Goal: Navigation & Orientation: Understand site structure

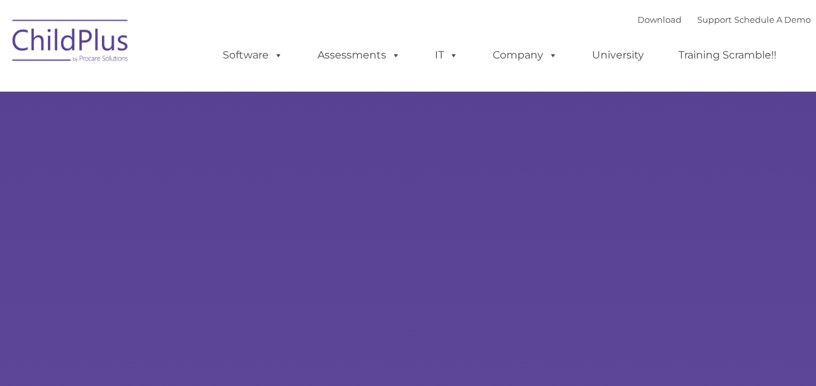
type input ""
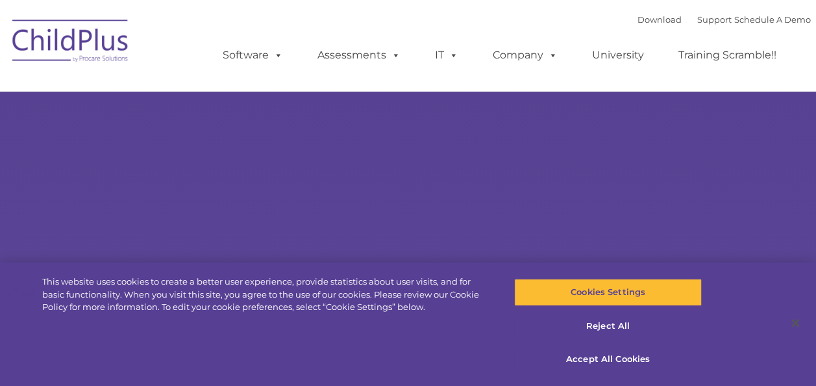
select select "MEDIUM"
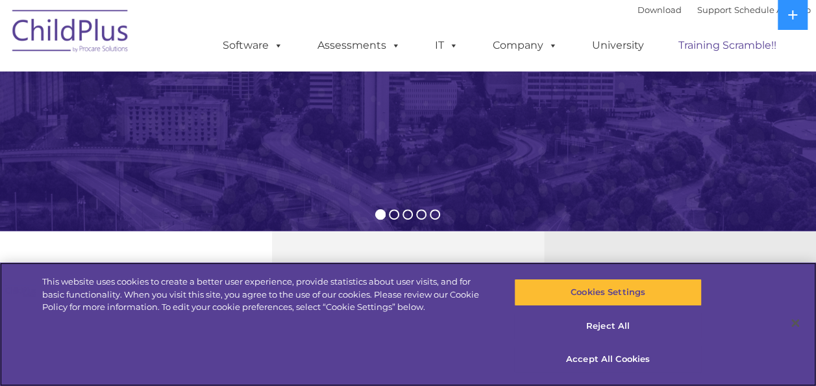
scroll to position [290, 0]
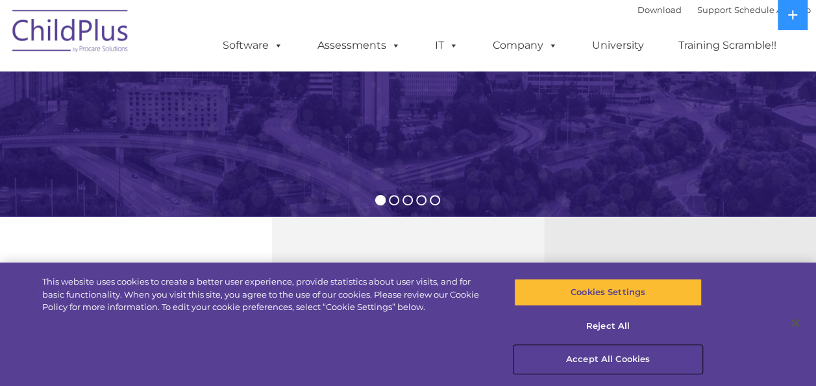
click at [595, 362] on button "Accept All Cookies" at bounding box center [608, 358] width 188 height 27
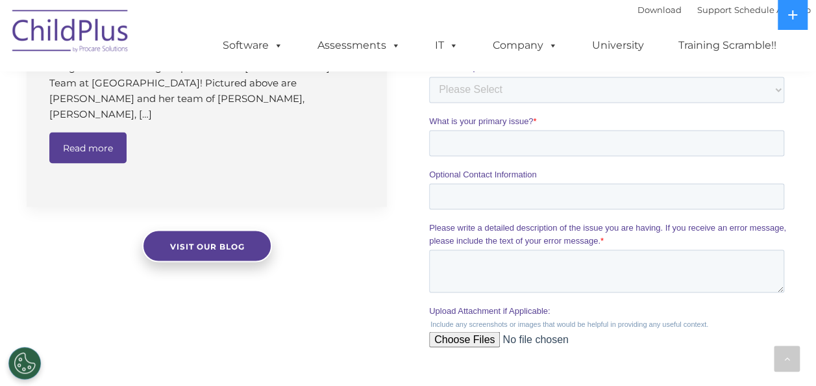
scroll to position [1107, 0]
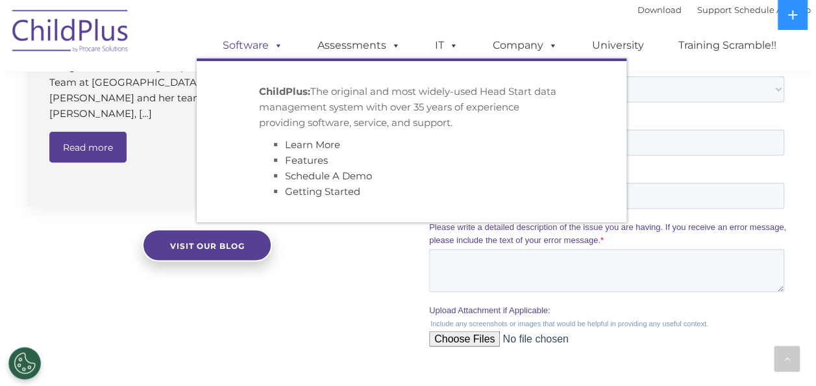
click at [280, 51] on span at bounding box center [276, 45] width 14 height 12
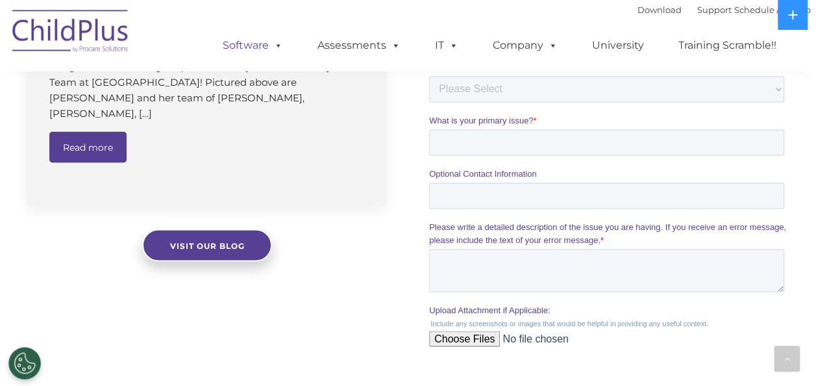
click at [280, 51] on span at bounding box center [276, 45] width 14 height 12
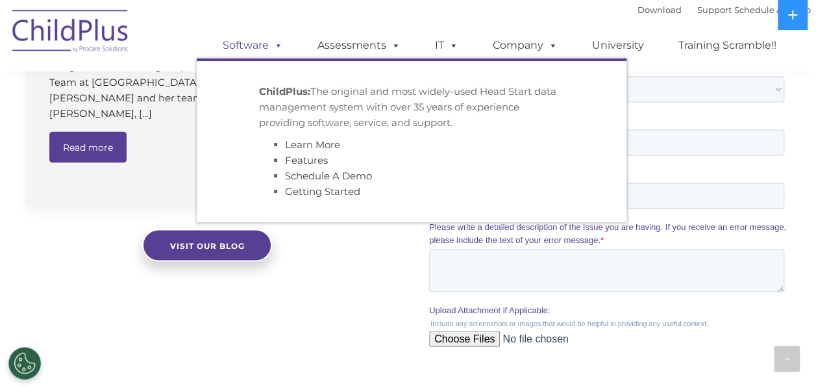
click at [282, 48] on span at bounding box center [276, 45] width 14 height 12
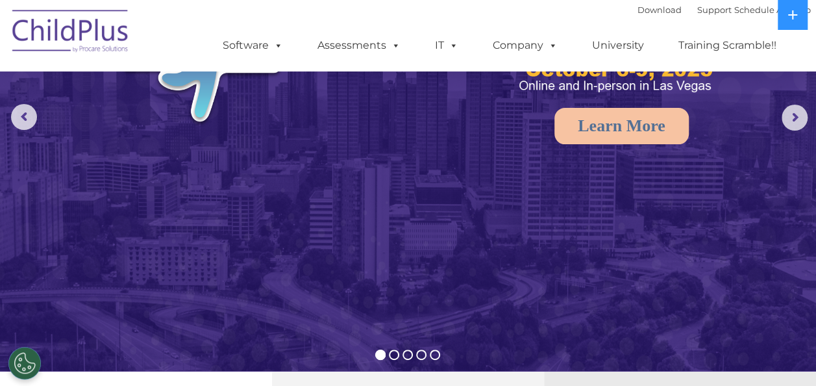
scroll to position [0, 0]
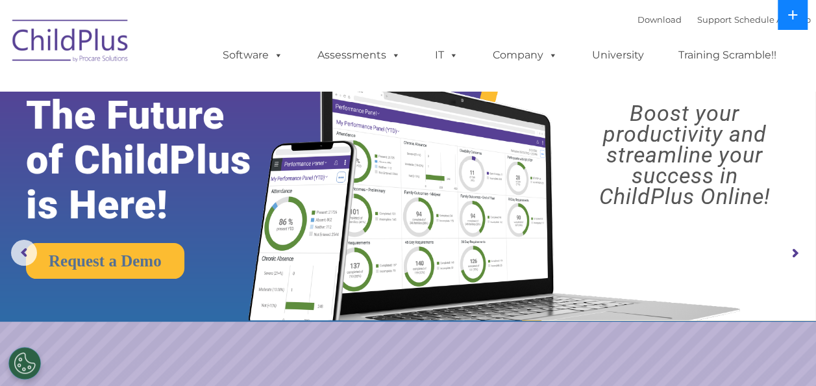
click at [791, 10] on icon at bounding box center [792, 15] width 10 height 10
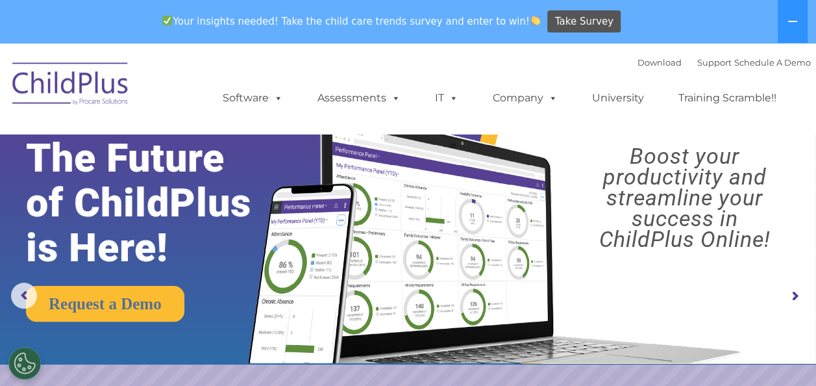
click at [53, 84] on img at bounding box center [71, 85] width 130 height 65
